Goal: Task Accomplishment & Management: Use online tool/utility

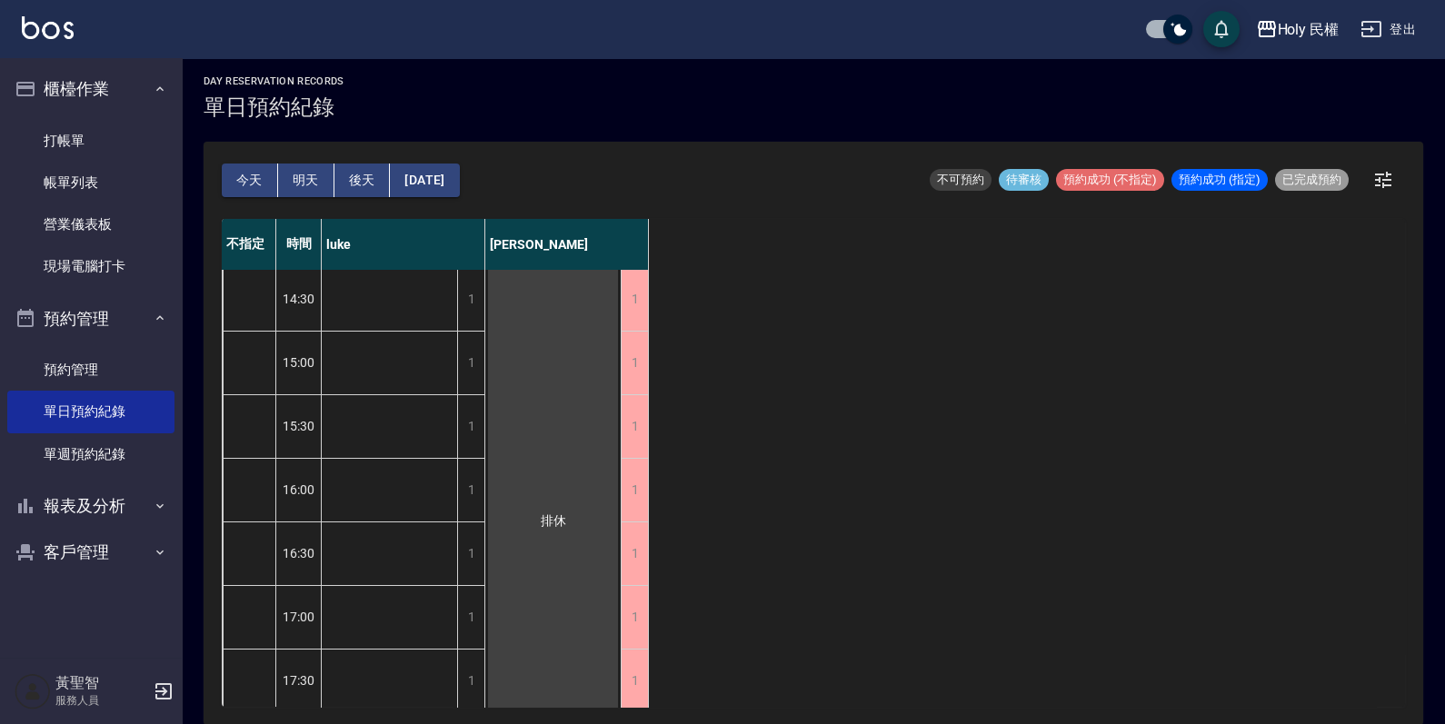
scroll to position [30, 0]
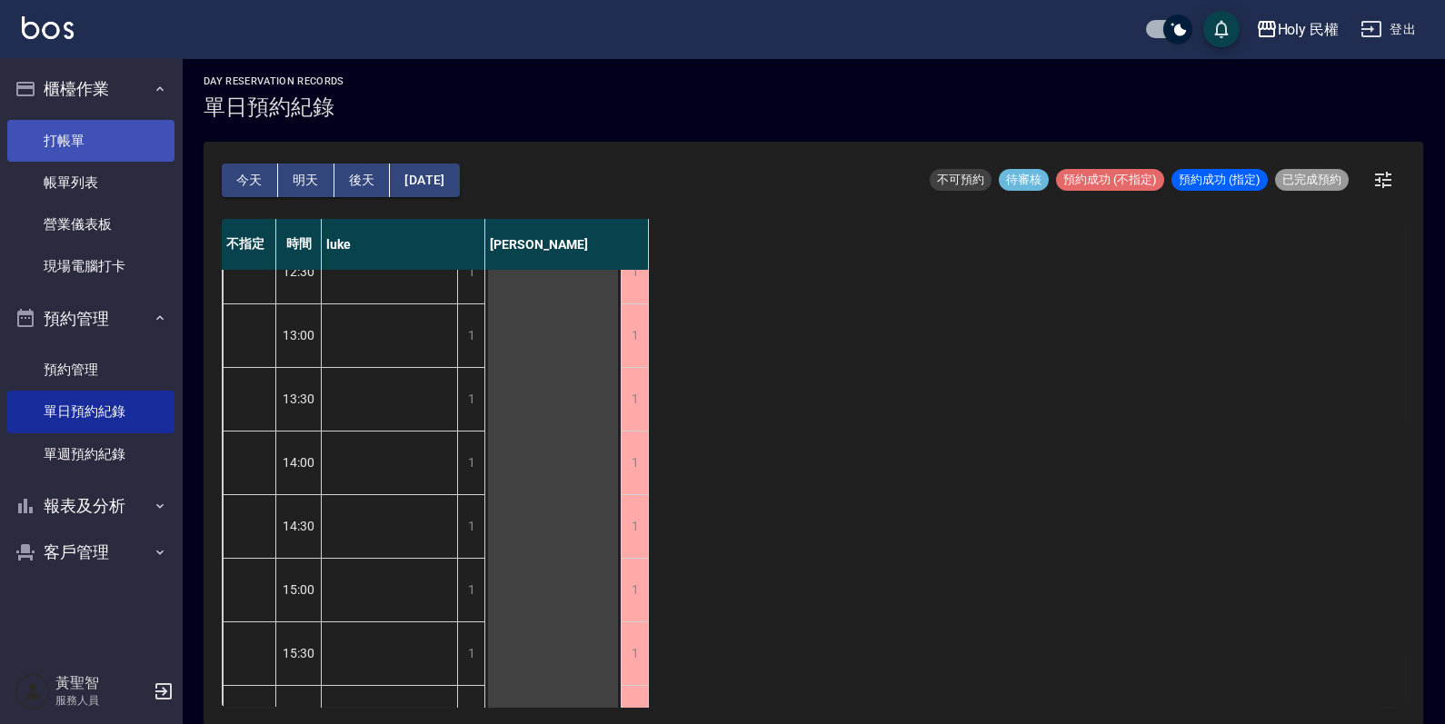
click at [70, 132] on link "打帳單" at bounding box center [90, 141] width 167 height 42
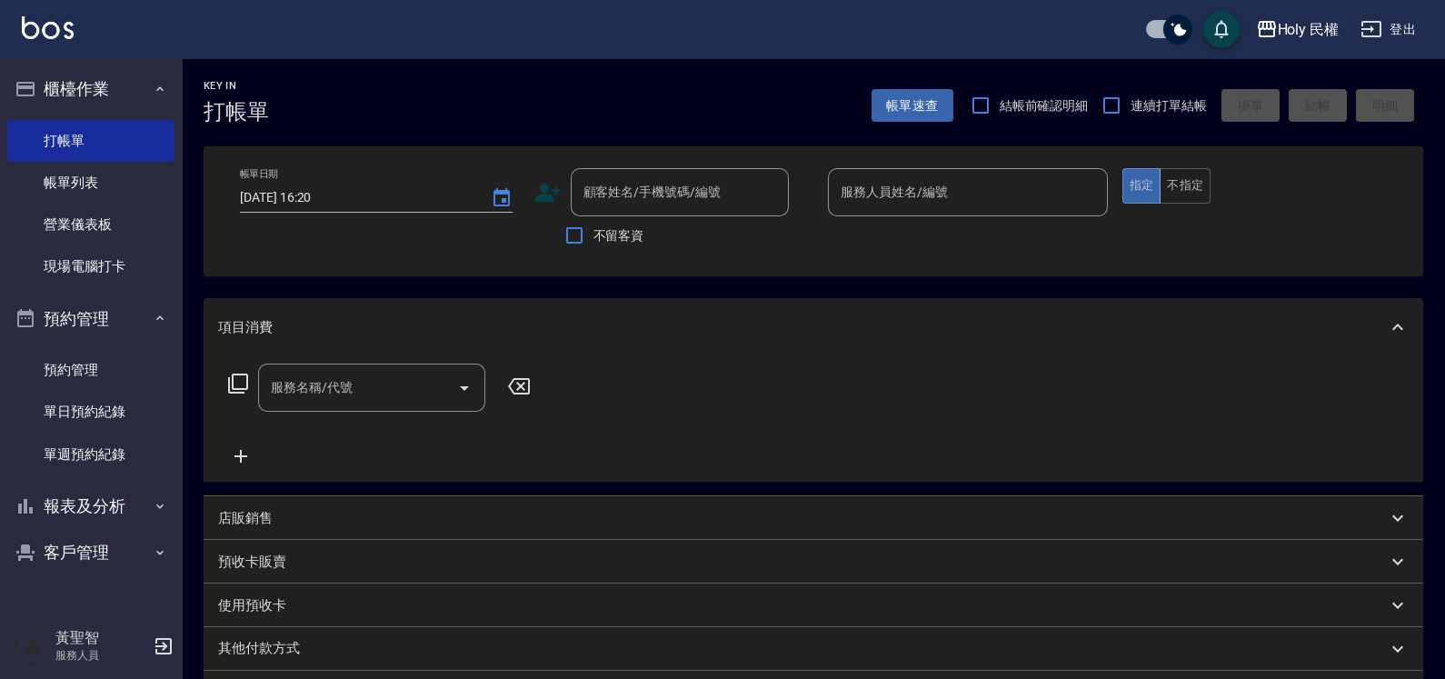
click at [542, 198] on icon at bounding box center [547, 193] width 25 height 18
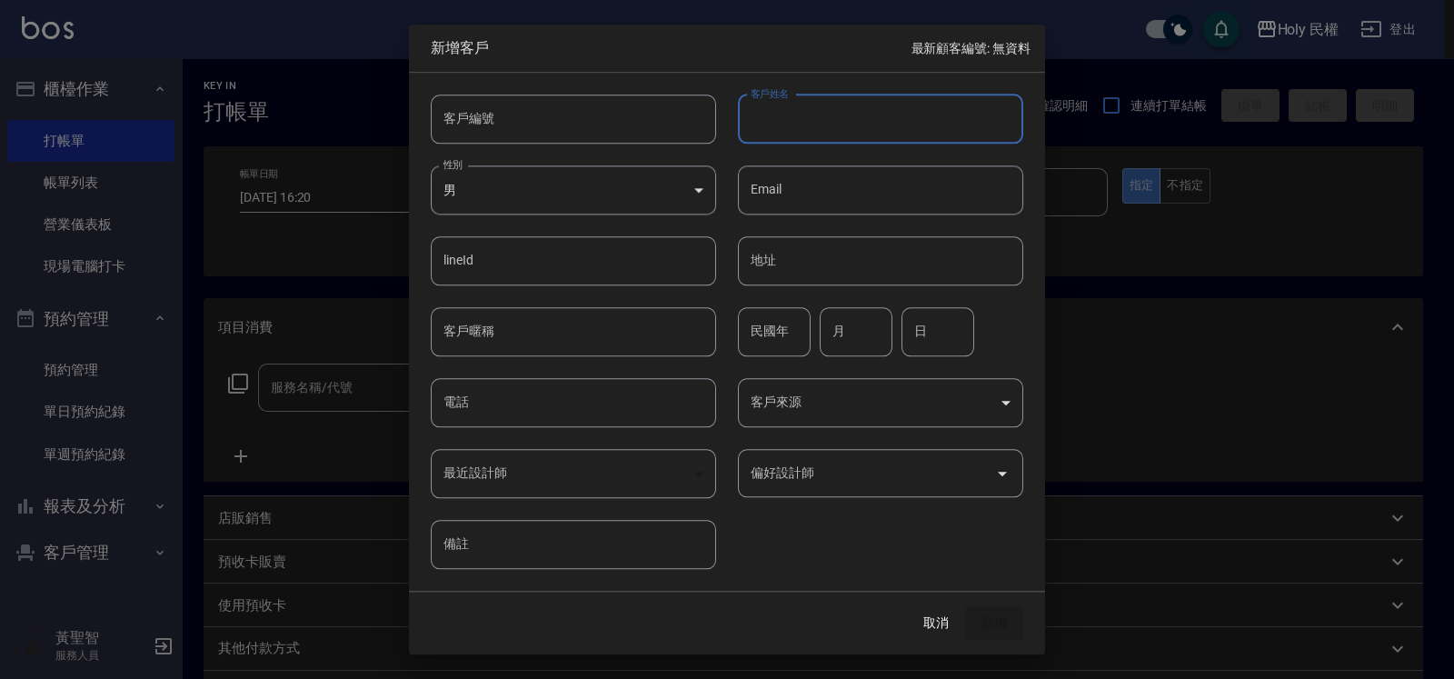
click at [800, 114] on input "客戶姓名" at bounding box center [880, 118] width 285 height 49
type input "陳"
click at [475, 403] on input "電話" at bounding box center [573, 402] width 285 height 49
type input "0975116595"
click at [991, 618] on button "新增" at bounding box center [994, 624] width 58 height 34
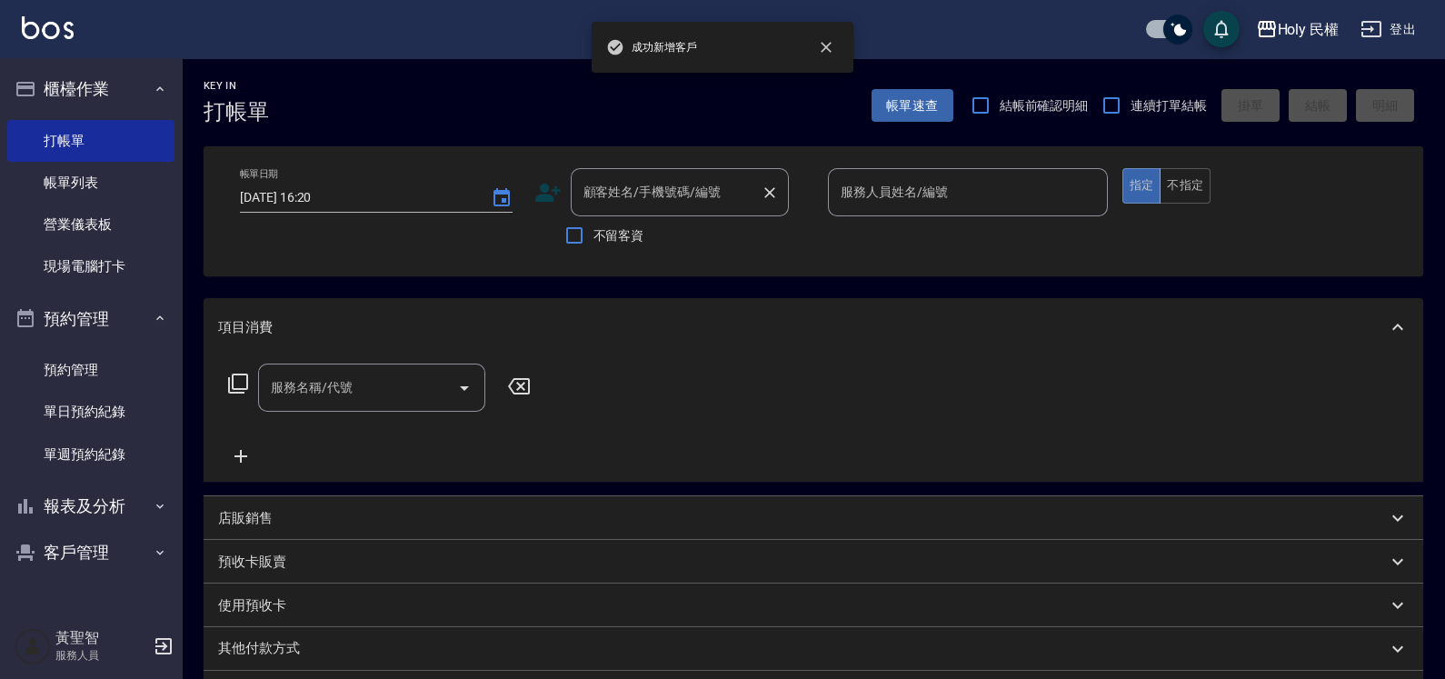
click at [664, 181] on div "顧客姓名/手機號碼/編號 顧客姓名/手機號碼/編號" at bounding box center [680, 192] width 218 height 48
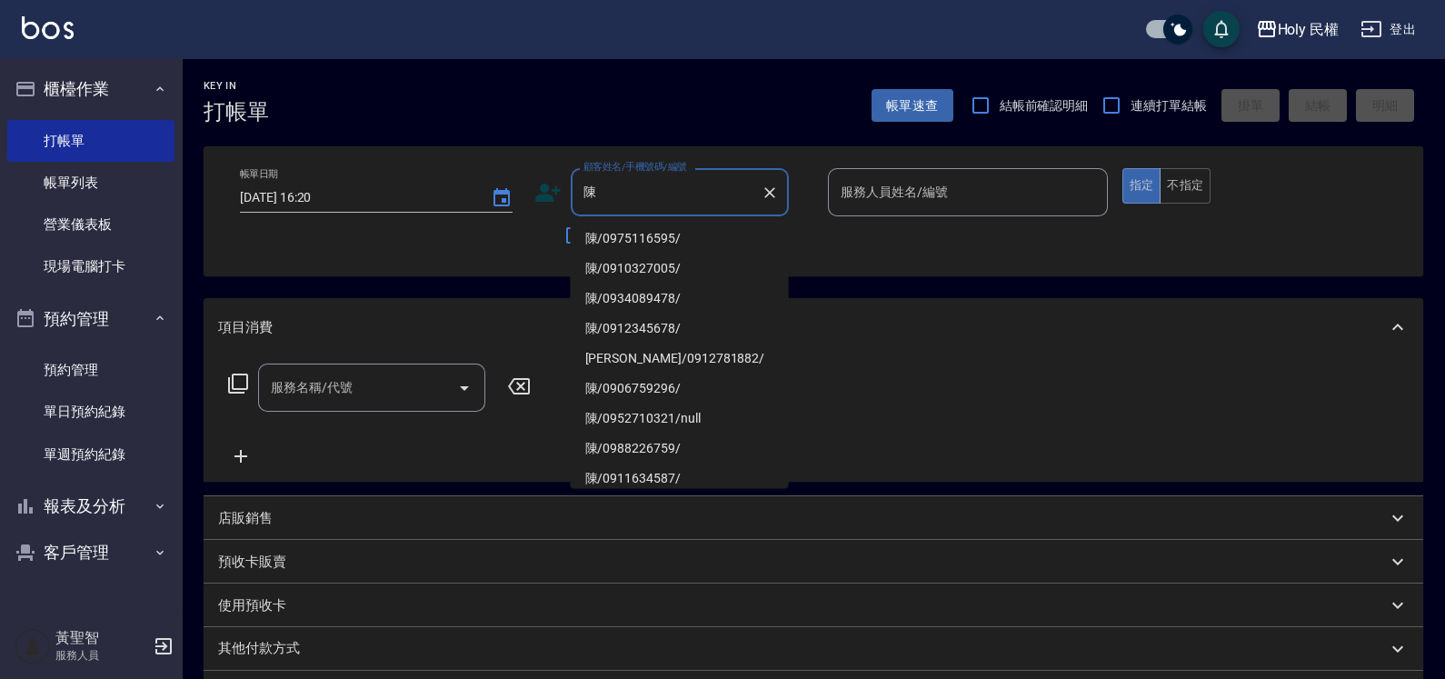
click at [682, 237] on li "陳/0975116595/" at bounding box center [680, 238] width 218 height 30
type input "陳/0975116595/"
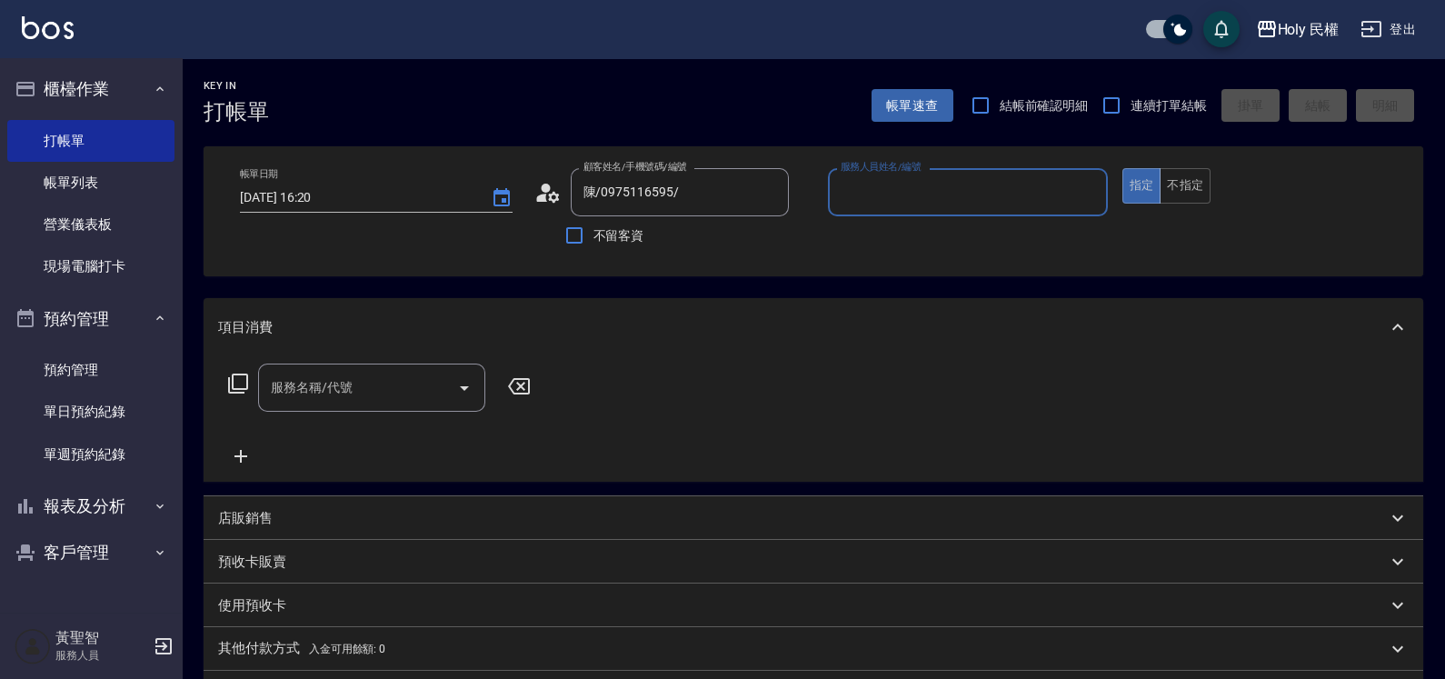
click at [892, 194] on input "服務人員姓名/編號" at bounding box center [967, 192] width 263 height 32
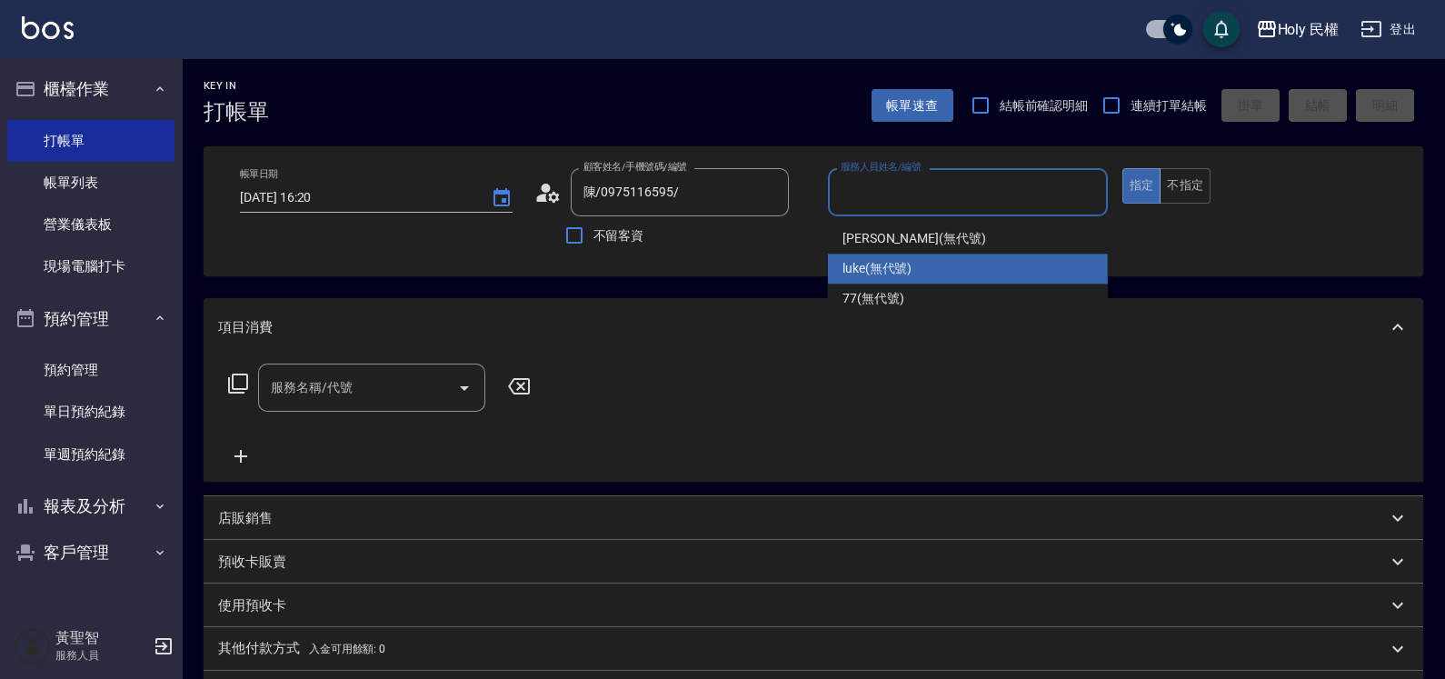
click at [909, 265] on span "luke (無代號)" at bounding box center [877, 268] width 70 height 19
type input "luke(無代號)"
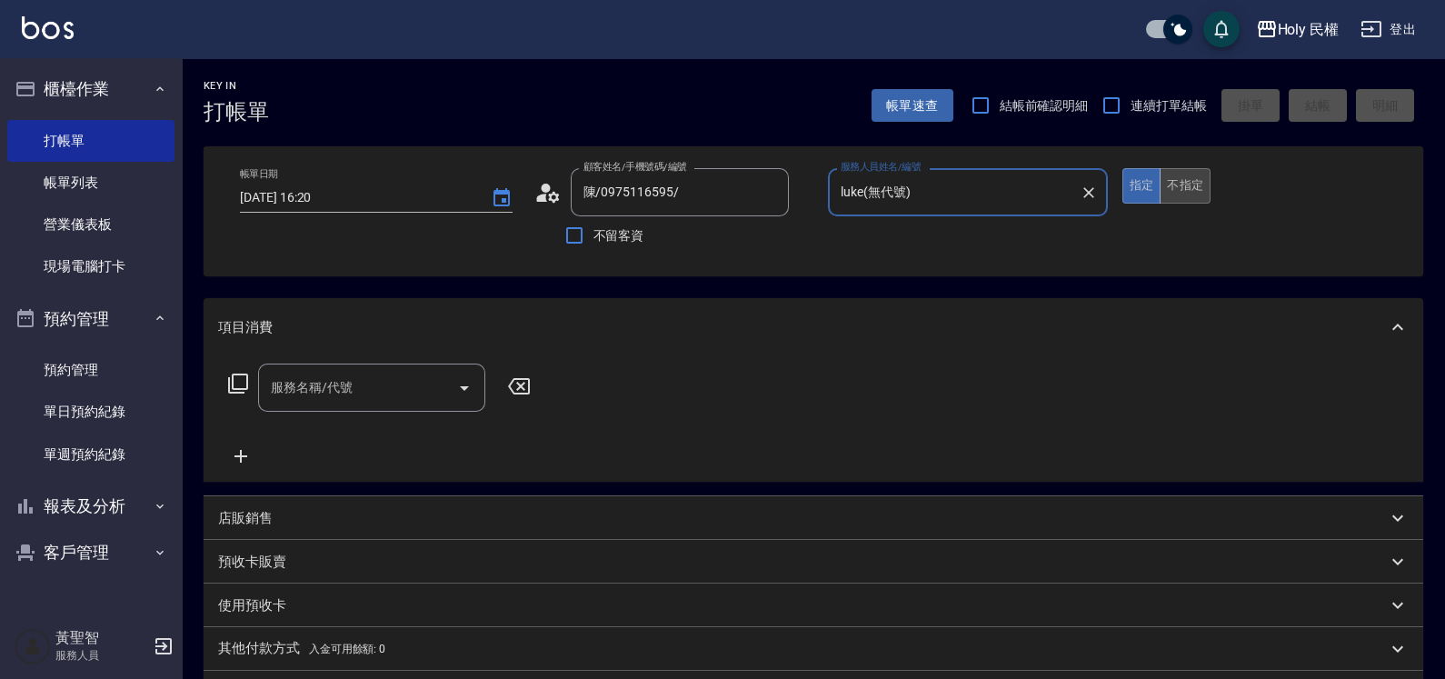
click at [1187, 182] on button "不指定" at bounding box center [1184, 185] width 51 height 35
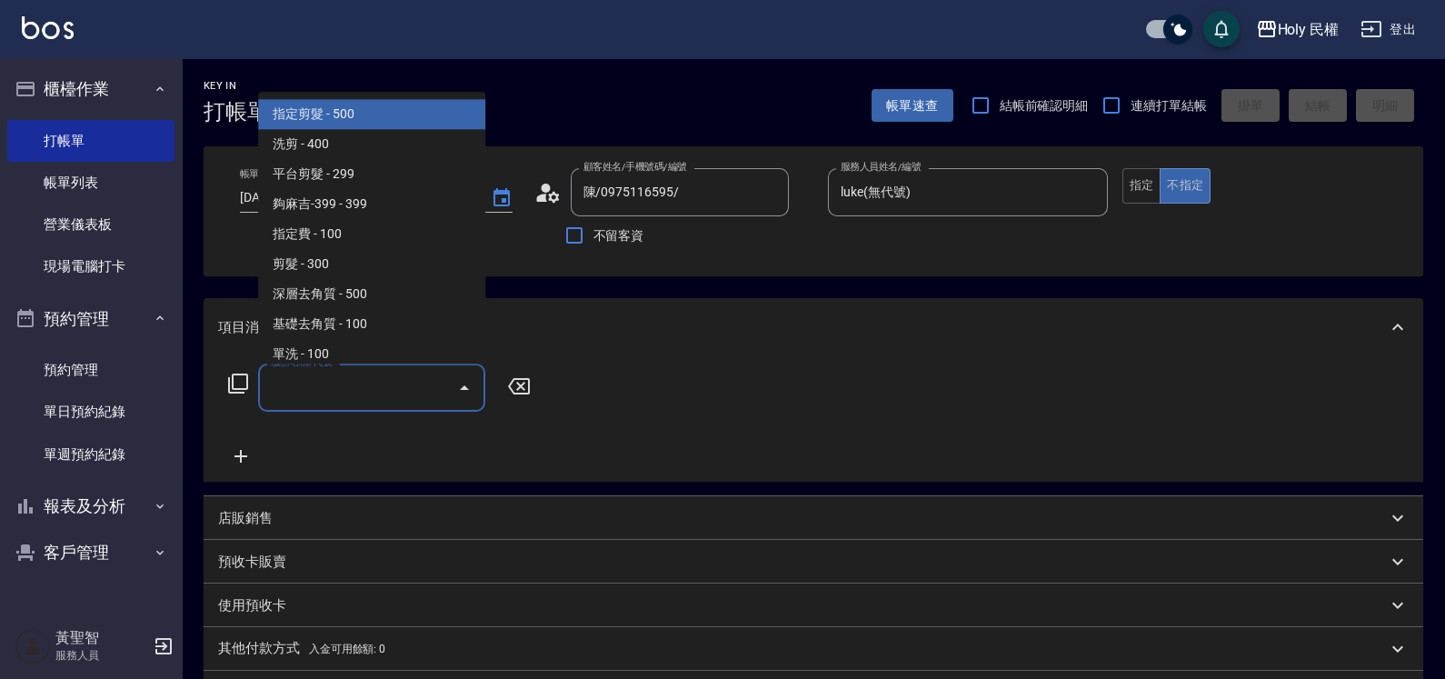
click at [395, 390] on input "服務名稱/代號" at bounding box center [358, 388] width 184 height 32
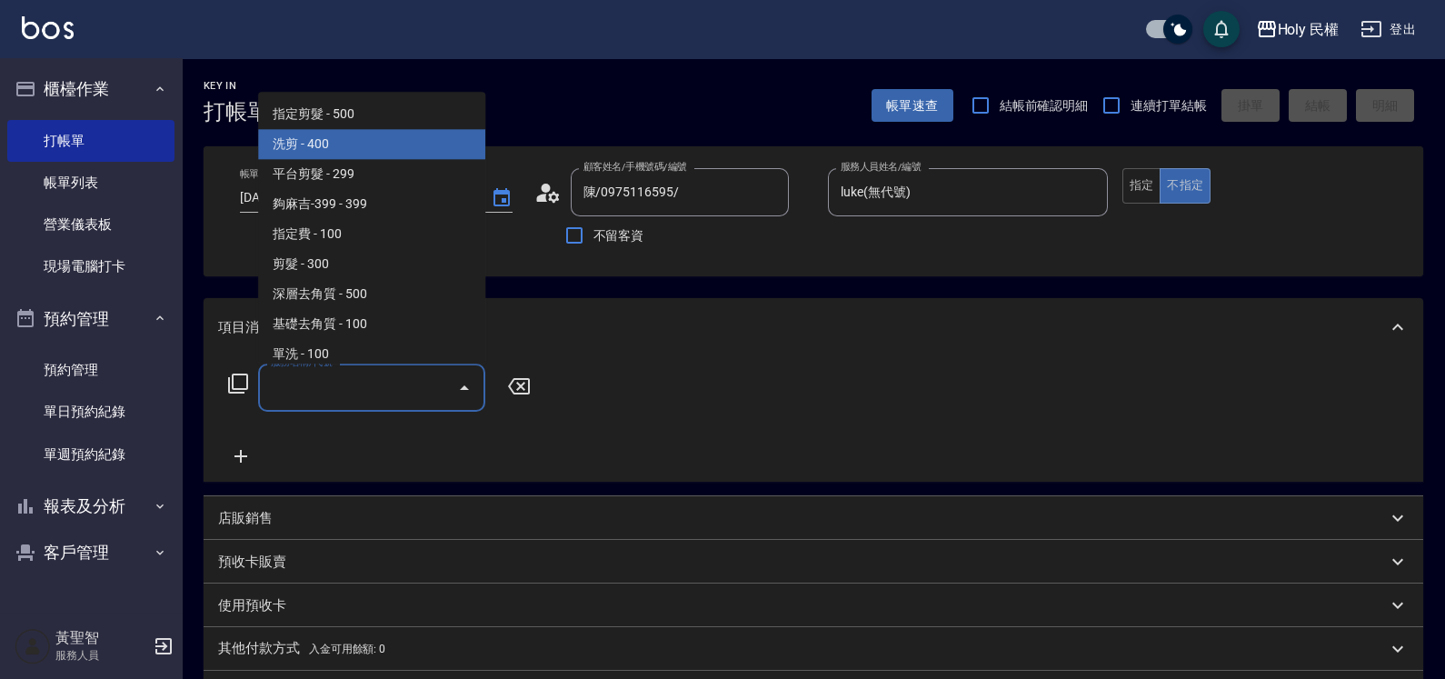
click at [345, 149] on span "洗剪 - 400" at bounding box center [371, 145] width 227 height 30
type input "洗剪(3)"
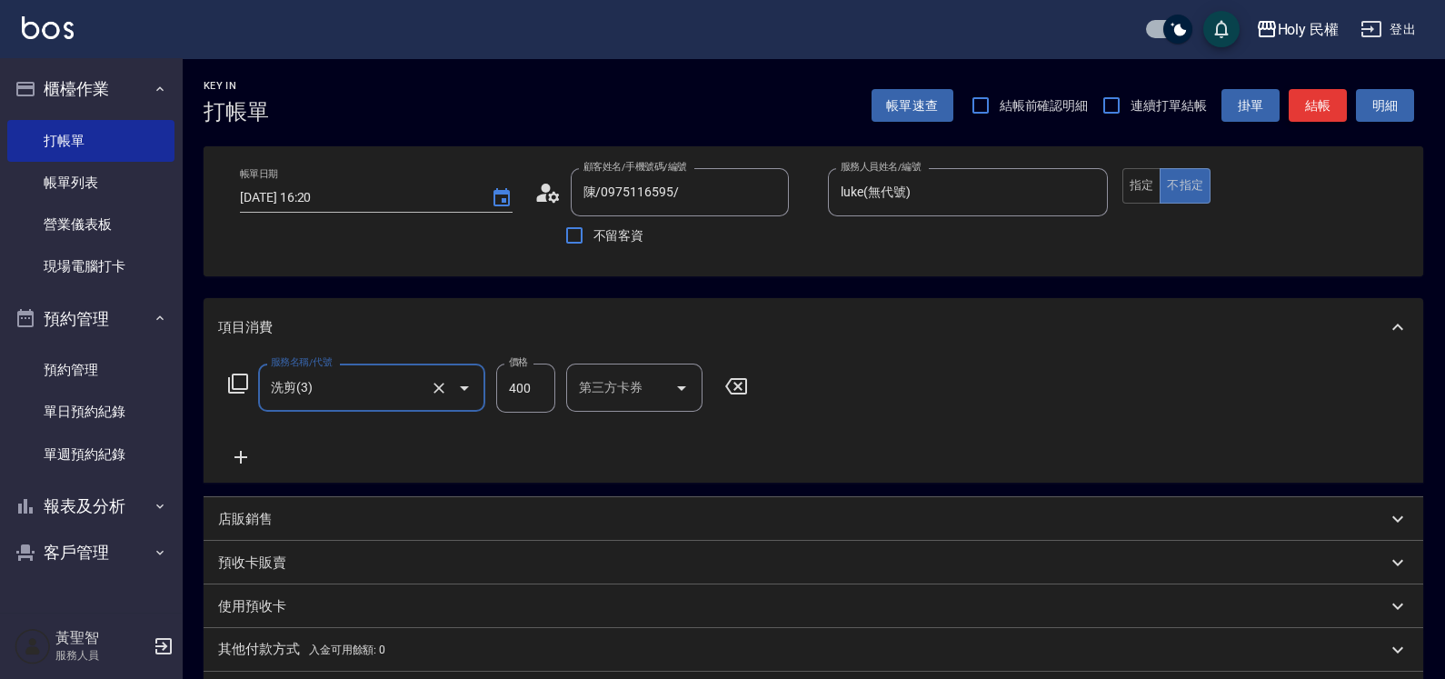
click at [1326, 104] on button "結帳" at bounding box center [1317, 106] width 58 height 34
